Goal: Task Accomplishment & Management: Manage account settings

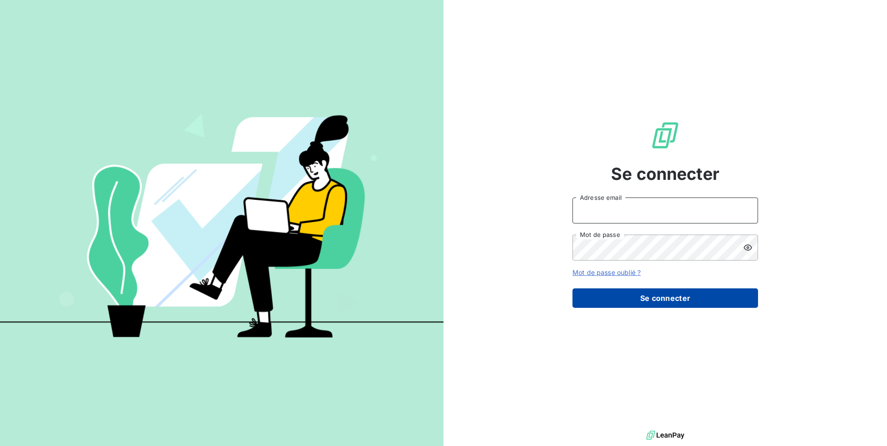
type input "[EMAIL_ADDRESS][DOMAIN_NAME]"
click at [663, 300] on button "Se connecter" at bounding box center [666, 298] width 186 height 19
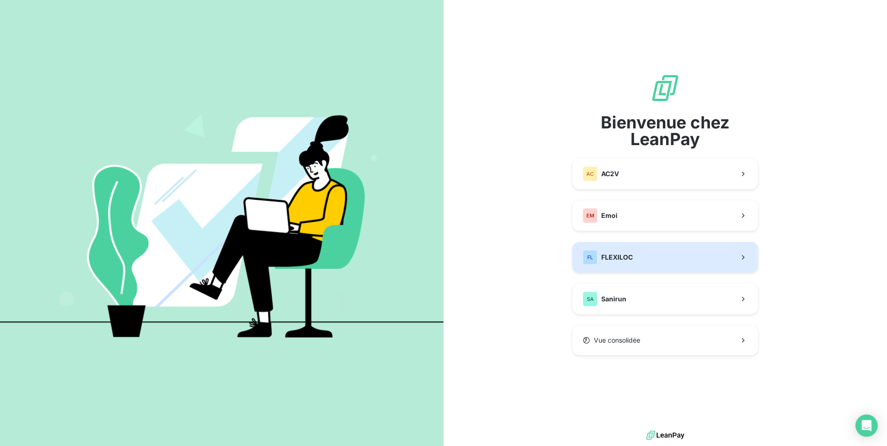
click at [646, 261] on button "FL FLEXILOC" at bounding box center [666, 257] width 186 height 31
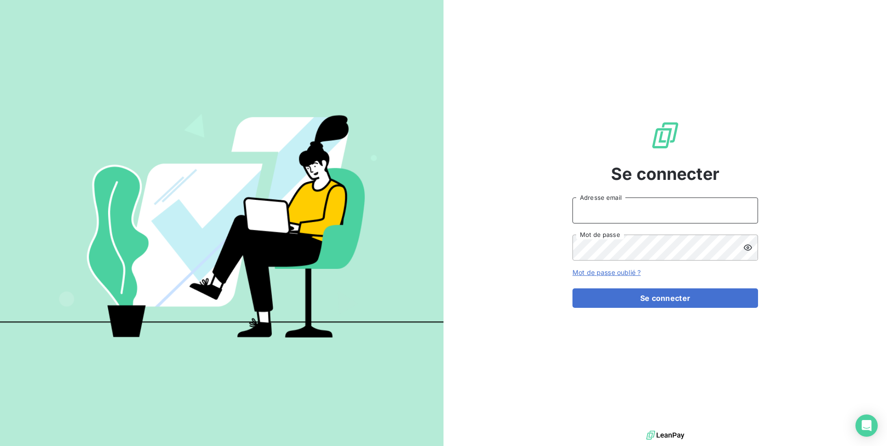
type input "[EMAIL_ADDRESS][DOMAIN_NAME]"
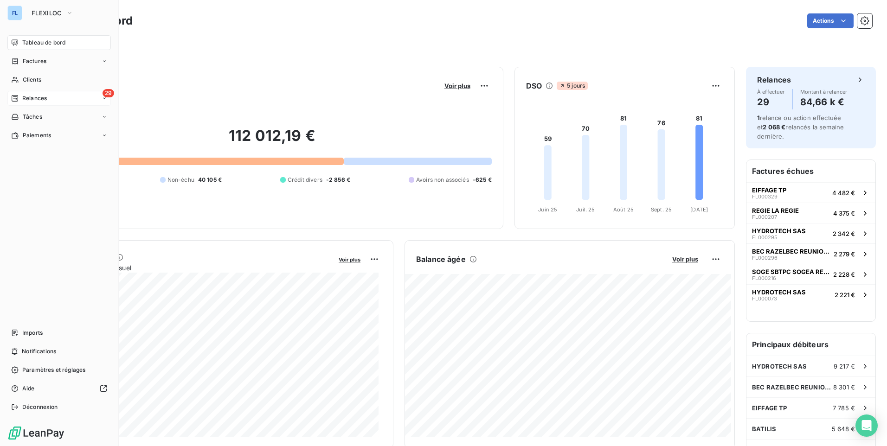
click at [94, 101] on div "29 Relances" at bounding box center [58, 98] width 103 height 15
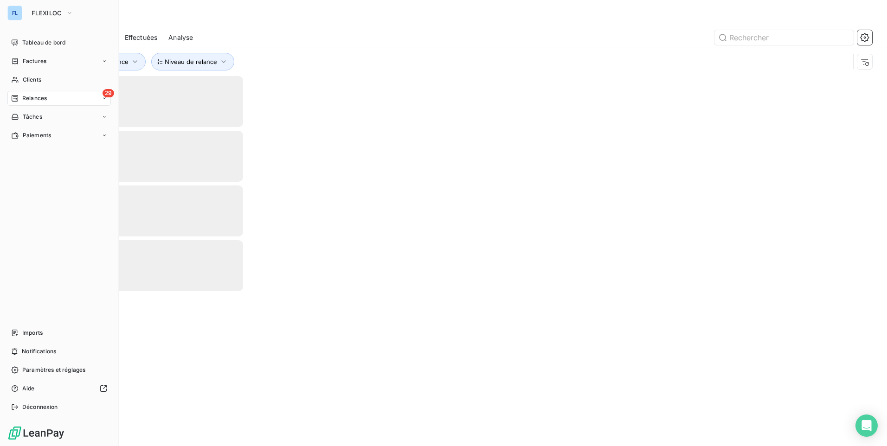
click at [94, 101] on div "29 Relances" at bounding box center [58, 98] width 103 height 15
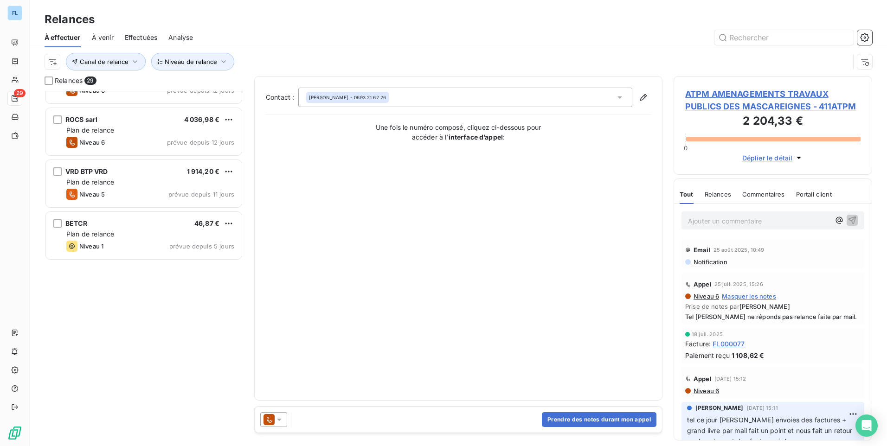
scroll to position [642, 0]
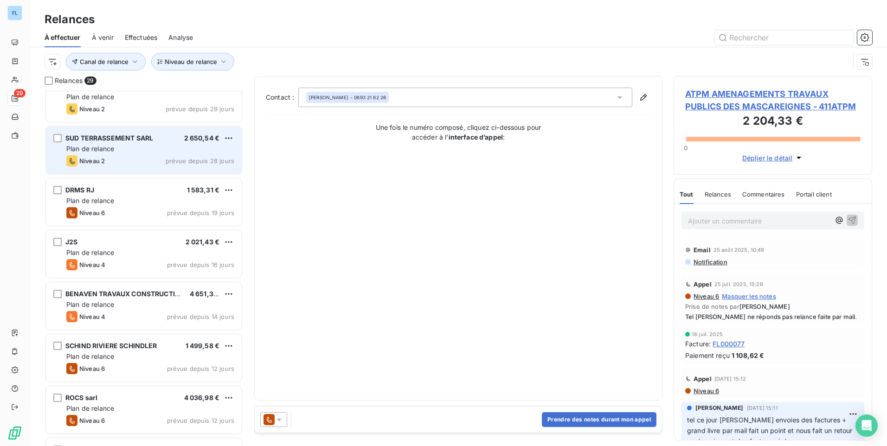
click at [113, 159] on div "Niveau 2 prévue depuis 28 jours" at bounding box center [150, 160] width 168 height 11
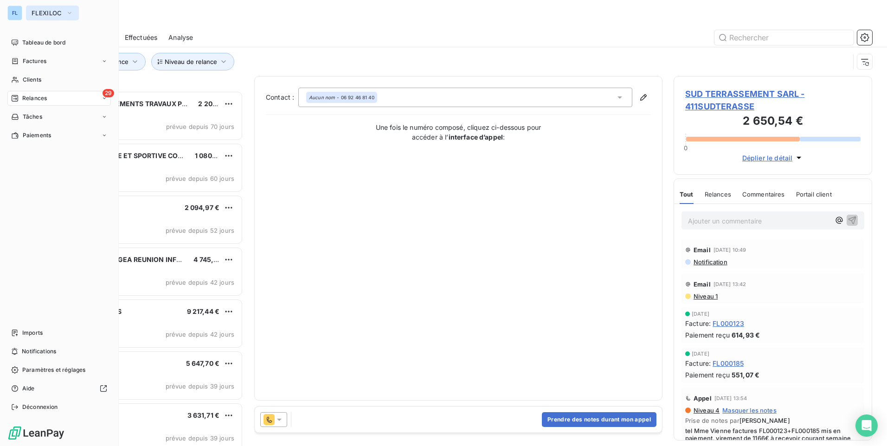
click at [70, 14] on icon "button" at bounding box center [69, 12] width 7 height 9
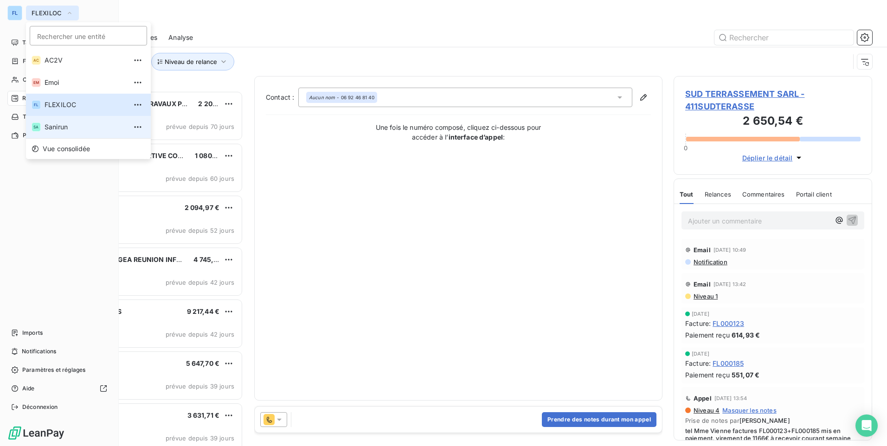
click at [78, 129] on span "Sanirun" at bounding box center [86, 127] width 82 height 9
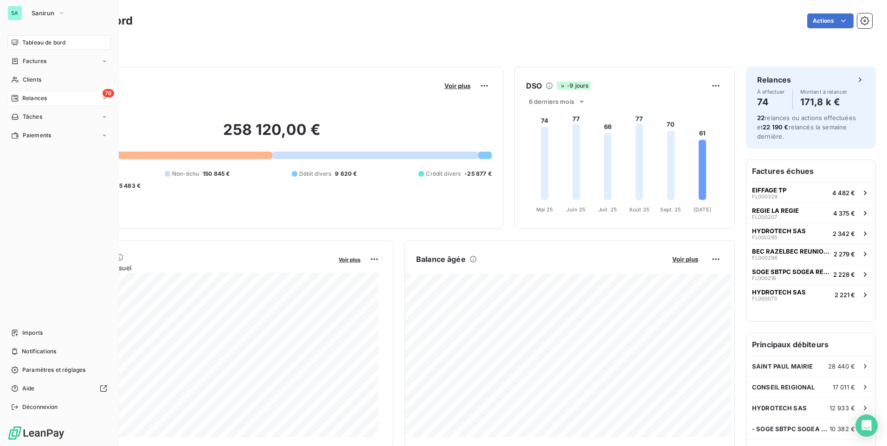
click at [86, 100] on div "76 Relances" at bounding box center [58, 98] width 103 height 15
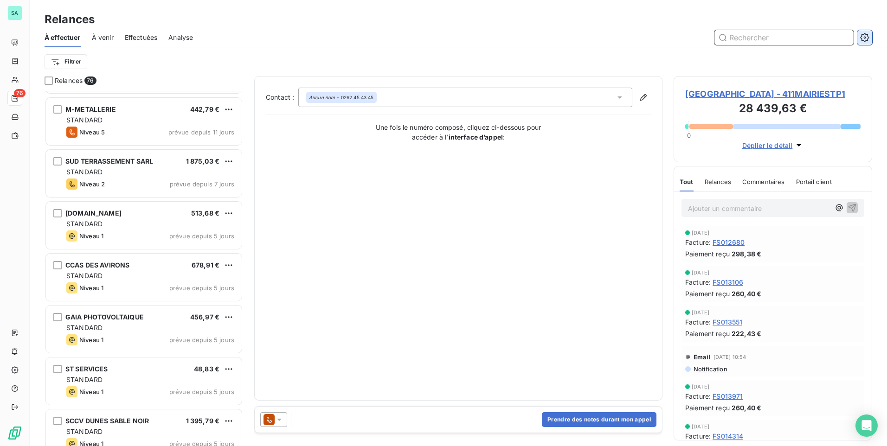
scroll to position [349, 192]
